Goal: Task Accomplishment & Management: Use online tool/utility

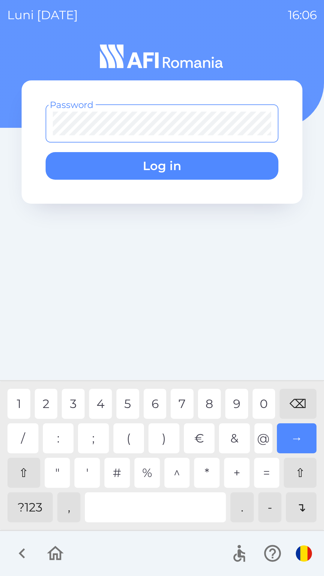
click at [30, 506] on div "?123" at bounding box center [29, 507] width 45 height 30
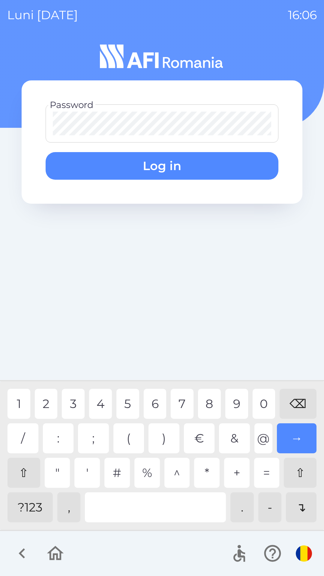
click at [157, 404] on div "6" at bounding box center [155, 404] width 23 height 30
click at [127, 404] on div "5" at bounding box center [127, 404] width 23 height 30
click at [268, 399] on div "0" at bounding box center [264, 404] width 23 height 30
click at [102, 404] on div "4" at bounding box center [100, 404] width 23 height 30
click at [175, 169] on button "Log in" at bounding box center [162, 166] width 233 height 28
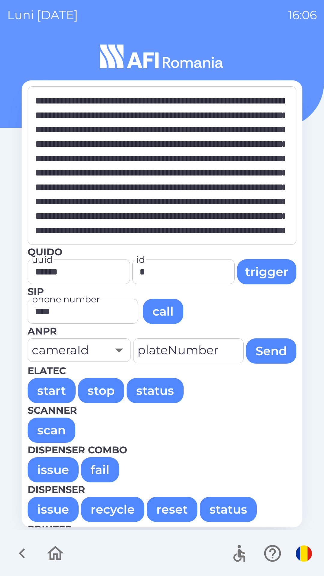
click at [43, 472] on button "issue" at bounding box center [53, 469] width 51 height 25
click at [41, 470] on button "issue" at bounding box center [53, 469] width 51 height 25
click at [31, 469] on button "issue" at bounding box center [53, 469] width 51 height 25
click at [38, 469] on button "issue" at bounding box center [53, 469] width 51 height 25
type textarea "**********"
